Goal: Navigation & Orientation: Find specific page/section

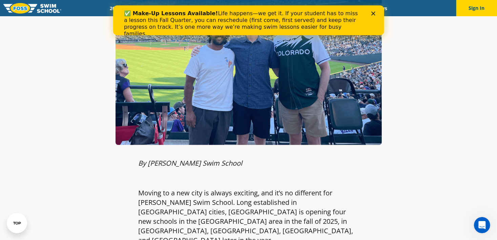
scroll to position [271, 0]
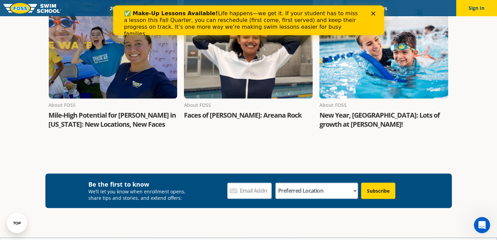
scroll to position [1253, 0]
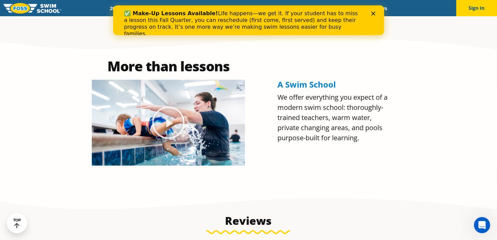
scroll to position [295, 0]
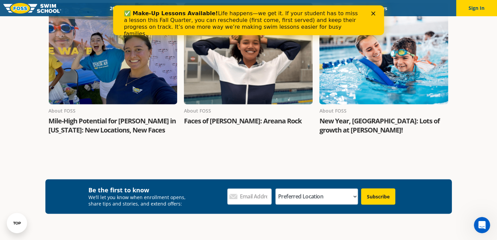
scroll to position [1253, 0]
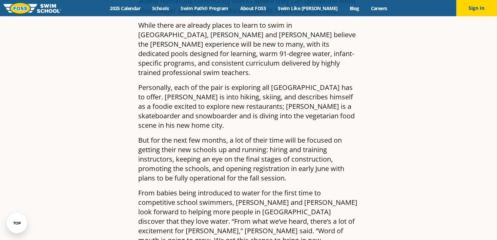
scroll to position [914, 0]
